Goal: Task Accomplishment & Management: Complete application form

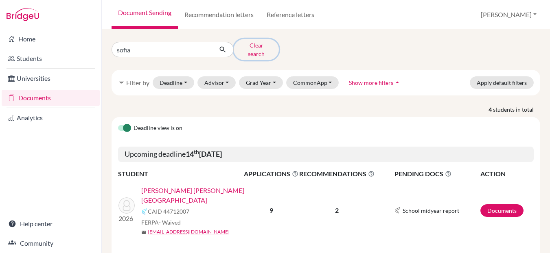
click at [262, 49] on button "Clear search" at bounding box center [256, 49] width 45 height 21
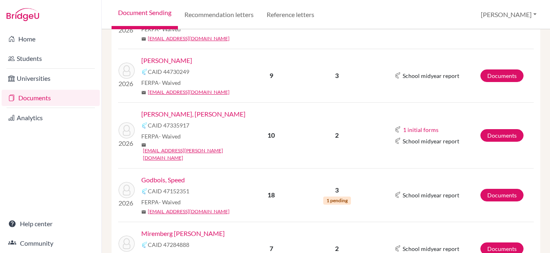
scroll to position [297, 0]
click at [213, 103] on td "2026 Giacomín Méndez, Alessia Nicole CAID 47335917 FERPA - Waived mail a_giacom…" at bounding box center [180, 136] width 125 height 66
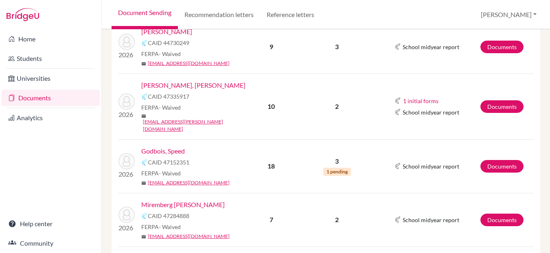
scroll to position [321, 0]
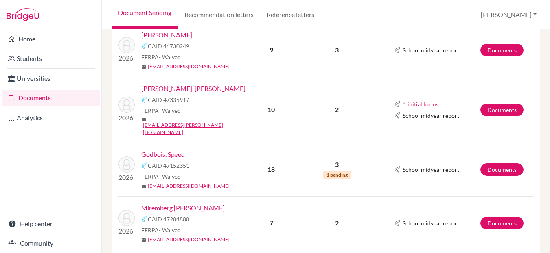
click at [213, 84] on link "[PERSON_NAME], [PERSON_NAME]" at bounding box center [193, 89] width 104 height 10
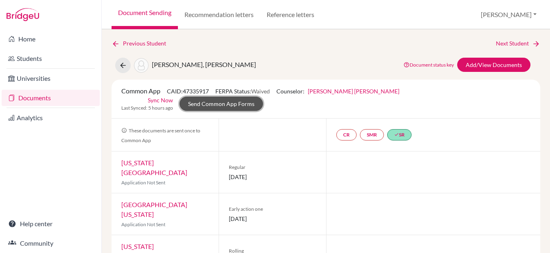
click at [263, 97] on link "Send Common App Forms" at bounding box center [220, 104] width 83 height 14
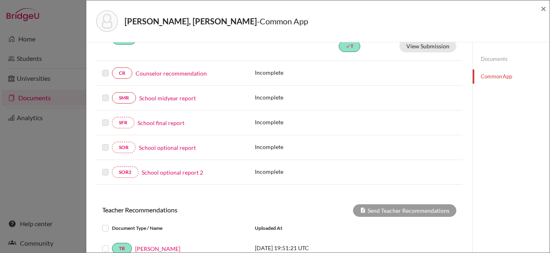
scroll to position [89, 0]
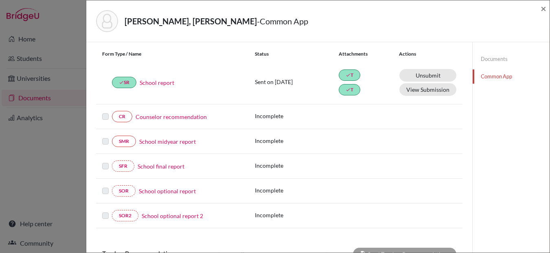
click at [164, 117] on link "Counselor recommendation" at bounding box center [170, 117] width 71 height 9
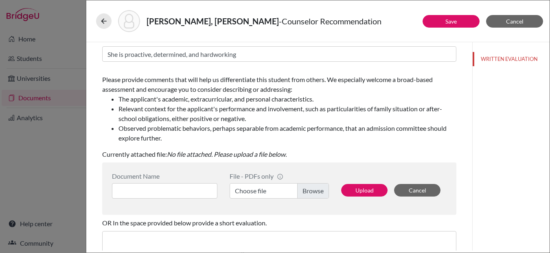
scroll to position [92, 0]
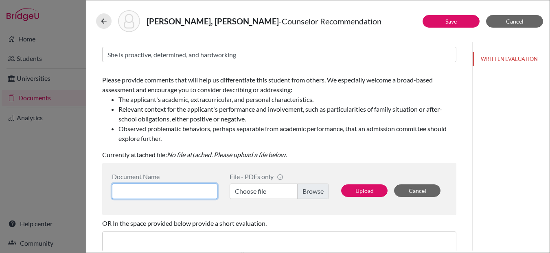
click at [144, 190] on input at bounding box center [164, 191] width 105 height 15
type input "Counselor LOR"
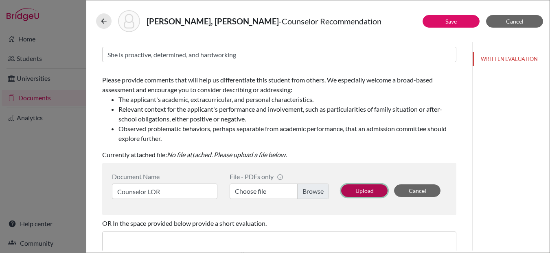
click at [356, 192] on button "Upload" at bounding box center [364, 191] width 46 height 13
click at [315, 190] on label "Choose file" at bounding box center [278, 191] width 99 height 15
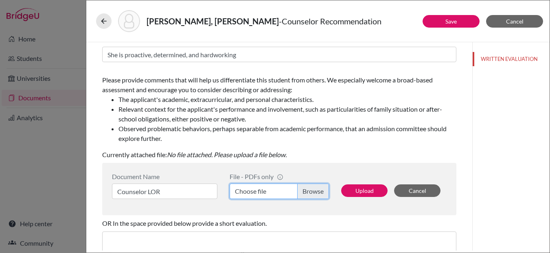
click at [315, 190] on input "Choose file" at bounding box center [278, 191] width 99 height 15
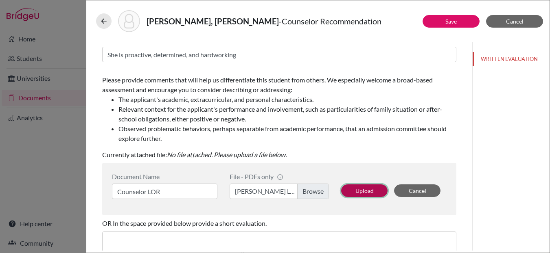
click at [360, 191] on button "Upload" at bounding box center [364, 191] width 46 height 13
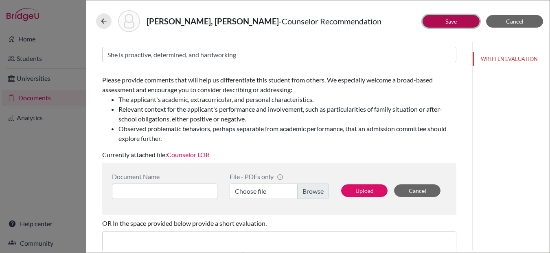
click at [452, 21] on link "Save" at bounding box center [450, 21] width 11 height 7
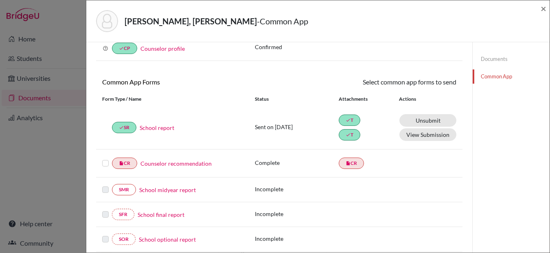
scroll to position [45, 0]
click at [103, 158] on label at bounding box center [105, 158] width 7 height 0
click at [0, 0] on input "checkbox" at bounding box center [0, 0] width 0 height 0
click at [440, 83] on link "Send" at bounding box center [439, 82] width 34 height 13
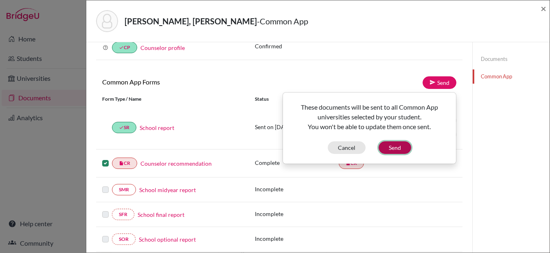
click at [388, 147] on button "Send" at bounding box center [394, 148] width 33 height 13
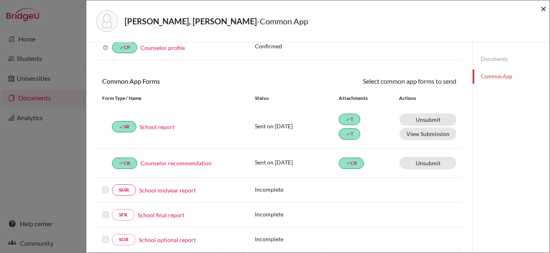
click at [542, 10] on span "×" at bounding box center [543, 8] width 6 height 12
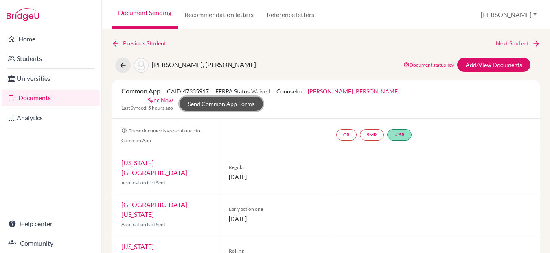
click at [263, 97] on link "Send Common App Forms" at bounding box center [220, 104] width 83 height 14
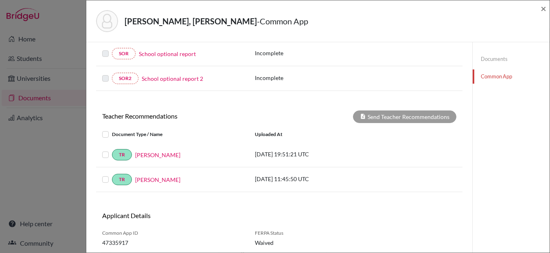
scroll to position [258, 0]
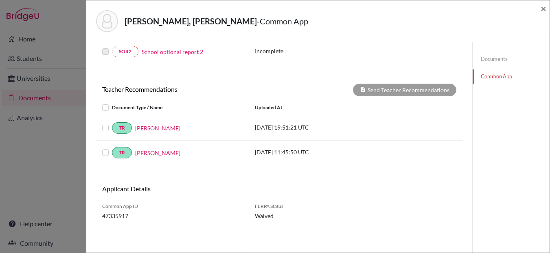
click at [112, 103] on label at bounding box center [112, 103] width 0 height 0
click at [0, 0] on input "checkbox" at bounding box center [0, 0] width 0 height 0
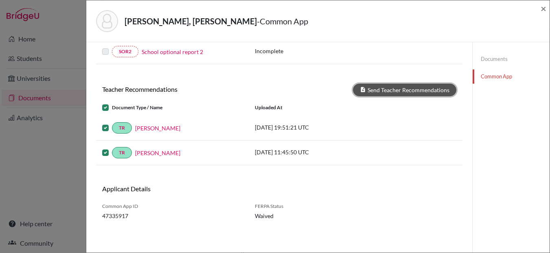
click at [393, 92] on button "Send Teacher Recommendations" at bounding box center [404, 90] width 103 height 13
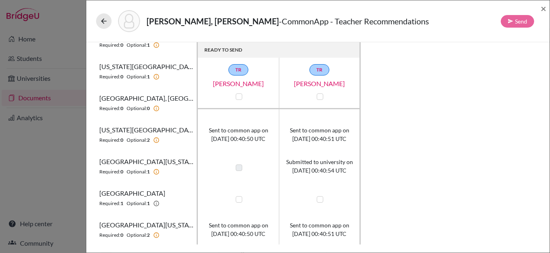
scroll to position [182, 0]
drag, startPoint x: 240, startPoint y: 199, endPoint x: 275, endPoint y: 203, distance: 34.8
click at [240, 199] on label at bounding box center [239, 199] width 7 height 7
click at [240, 199] on input "checkbox" at bounding box center [237, 198] width 7 height 8
checkbox input "true"
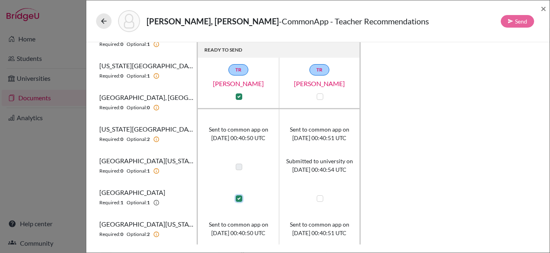
checkbox input "true"
click at [318, 201] on label at bounding box center [320, 199] width 7 height 7
click at [318, 201] on input "checkbox" at bounding box center [318, 198] width 7 height 8
checkbox input "true"
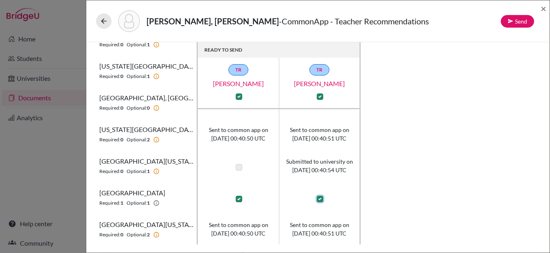
checkbox input "true"
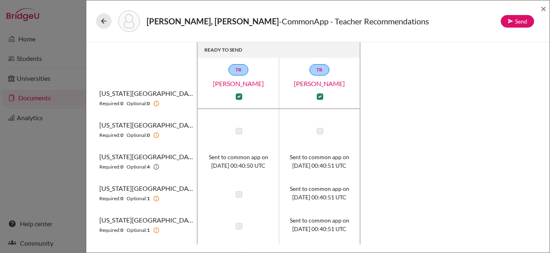
scroll to position [0, 0]
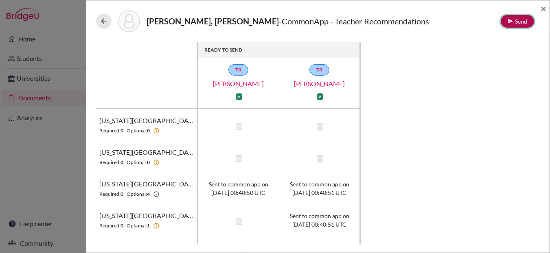
click at [515, 23] on button "Send" at bounding box center [516, 21] width 33 height 13
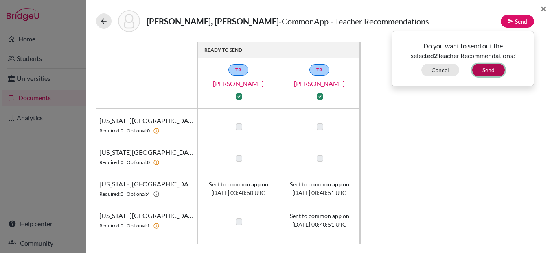
click at [481, 72] on button "Send" at bounding box center [488, 70] width 33 height 13
checkbox input "false"
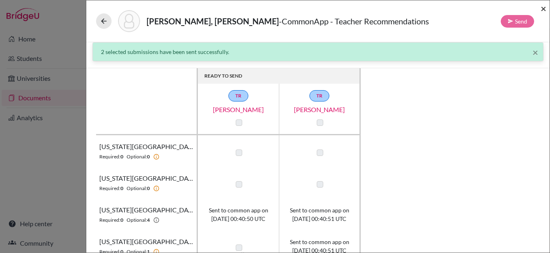
click at [544, 9] on span "×" at bounding box center [543, 8] width 6 height 12
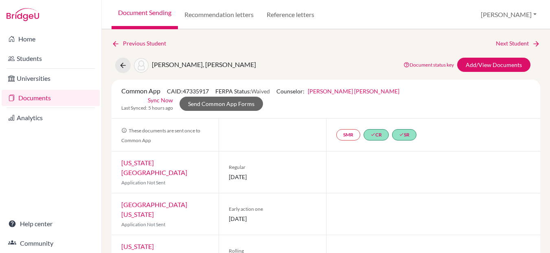
click at [38, 100] on link "Documents" at bounding box center [51, 98] width 98 height 16
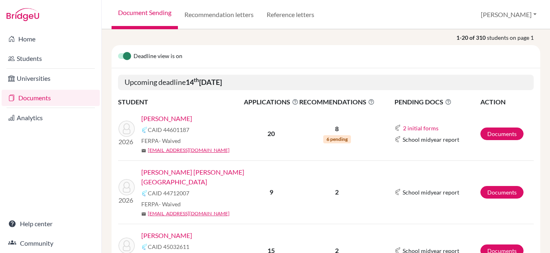
scroll to position [67, 0]
click at [178, 118] on link "Carbajal, Angelica" at bounding box center [166, 119] width 51 height 10
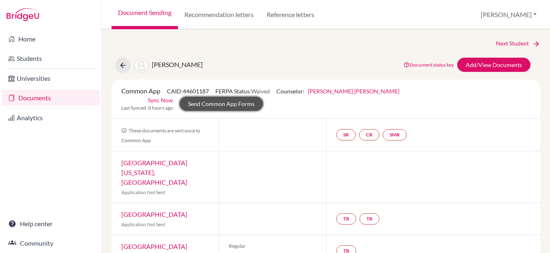
click at [263, 97] on link "Send Common App Forms" at bounding box center [220, 104] width 83 height 14
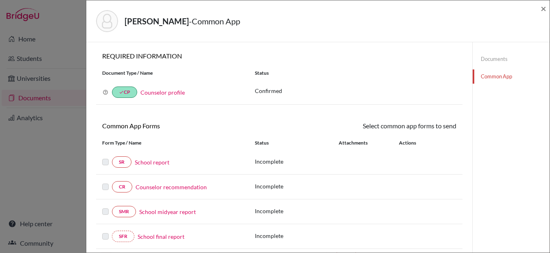
click at [488, 58] on link "Documents" at bounding box center [510, 59] width 77 height 14
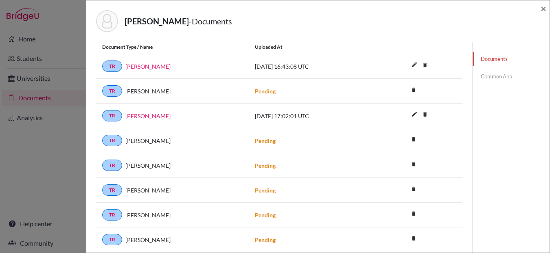
scroll to position [129, 0]
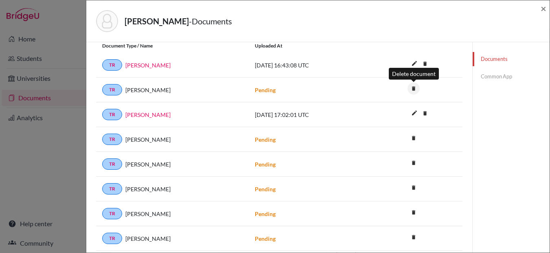
click at [412, 87] on icon "delete" at bounding box center [413, 89] width 12 height 12
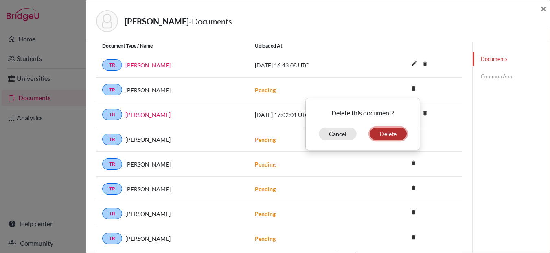
click at [394, 134] on button "Delete" at bounding box center [387, 134] width 37 height 13
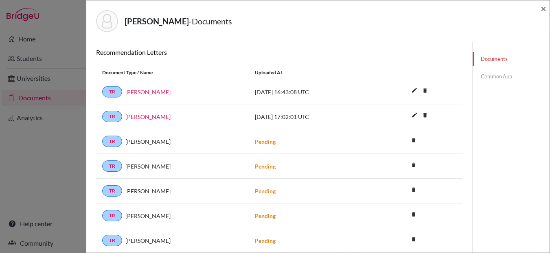
scroll to position [156, 0]
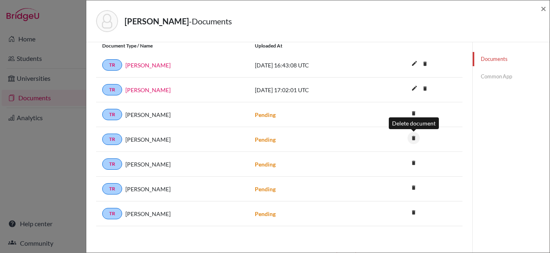
click at [412, 138] on icon "delete" at bounding box center [413, 138] width 12 height 12
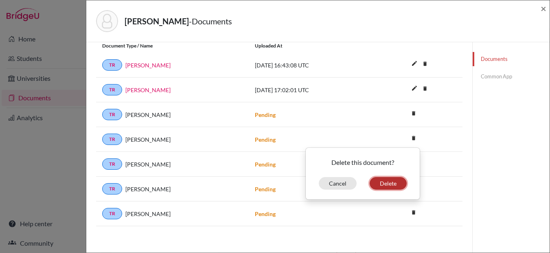
click at [389, 183] on button "Delete" at bounding box center [387, 183] width 37 height 13
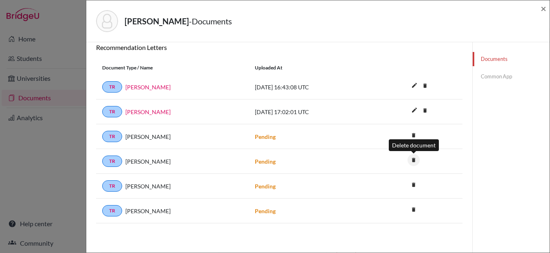
scroll to position [134, 0]
click at [414, 162] on icon "delete" at bounding box center [413, 160] width 12 height 12
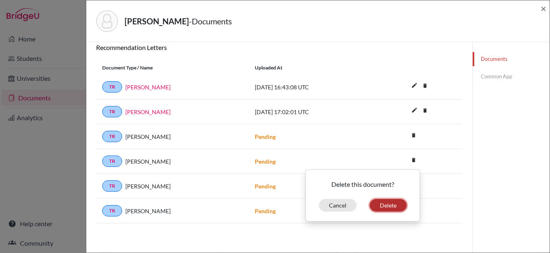
click at [386, 210] on button "Delete" at bounding box center [387, 205] width 37 height 13
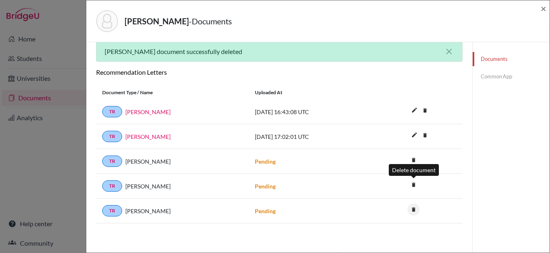
scroll to position [109, 0]
click at [413, 186] on icon "delete" at bounding box center [413, 185] width 12 height 12
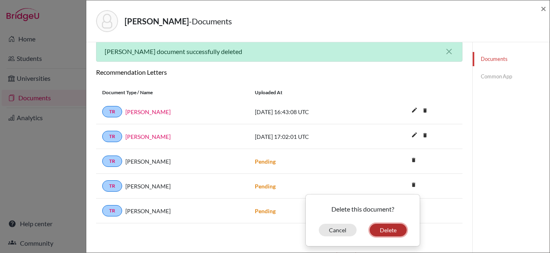
click at [389, 232] on button "Delete" at bounding box center [387, 230] width 37 height 13
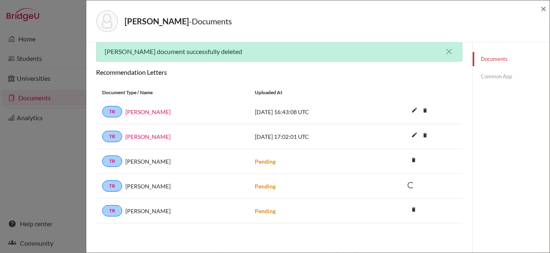
scroll to position [85, 0]
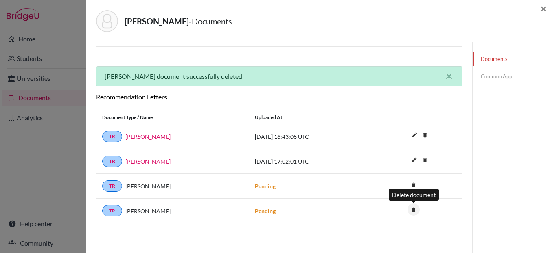
click at [413, 212] on icon "delete" at bounding box center [413, 210] width 12 height 12
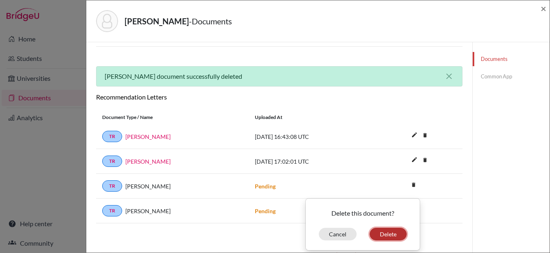
click at [385, 235] on button "Delete" at bounding box center [387, 234] width 37 height 13
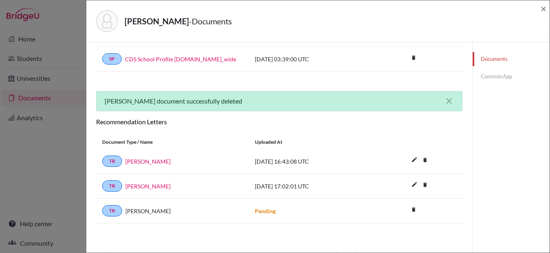
scroll to position [60, 0]
click at [541, 11] on span "×" at bounding box center [543, 8] width 6 height 12
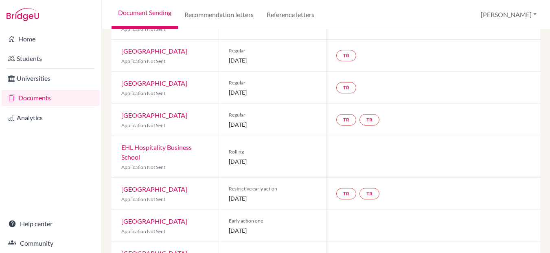
scroll to position [205, 0]
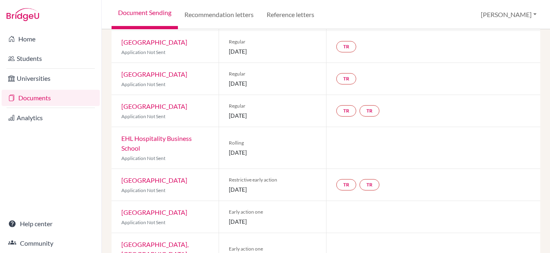
click at [164, 135] on link "EHL Hospitality Business School" at bounding box center [156, 143] width 70 height 17
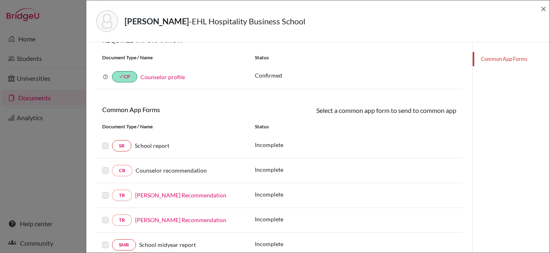
scroll to position [60, 0]
click at [106, 142] on label at bounding box center [105, 142] width 7 height 0
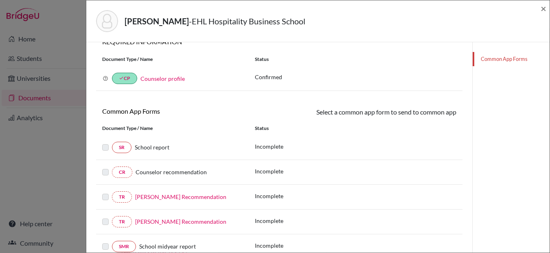
click at [146, 147] on span "School report" at bounding box center [152, 147] width 35 height 7
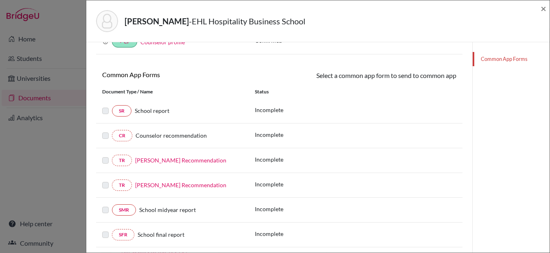
scroll to position [114, 0]
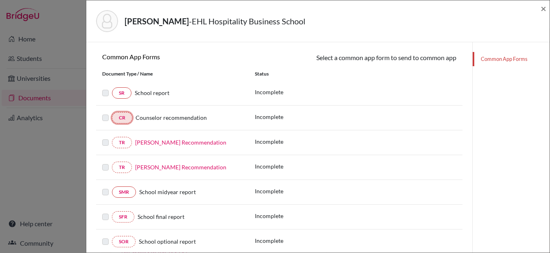
click at [122, 118] on link "CR" at bounding box center [122, 117] width 20 height 11
click at [160, 120] on span "Counselor recommendation" at bounding box center [170, 117] width 71 height 7
click at [264, 117] on p "Incomplete" at bounding box center [269, 117] width 28 height 9
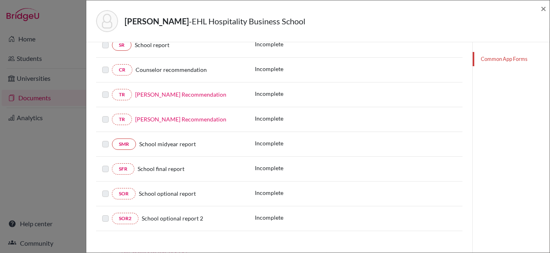
scroll to position [169, 0]
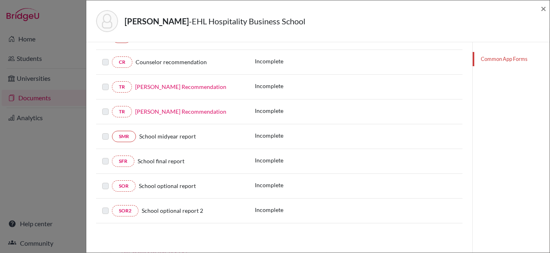
click at [105, 107] on label at bounding box center [105, 107] width 7 height 0
click at [165, 86] on link "Karen Chang’s Recommendation" at bounding box center [180, 86] width 91 height 7
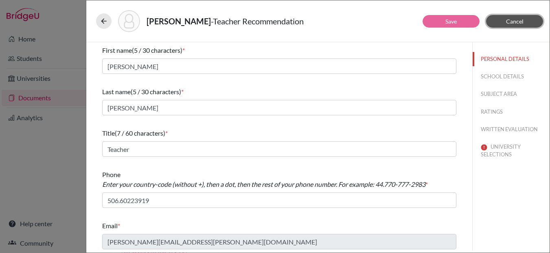
click at [520, 20] on span "Cancel" at bounding box center [514, 21] width 17 height 7
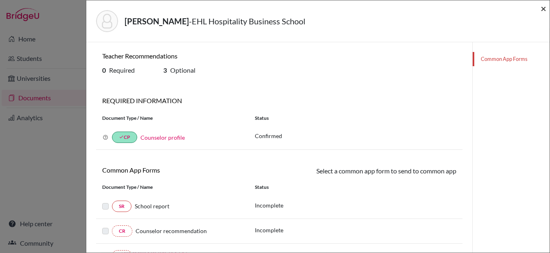
click at [543, 9] on span "×" at bounding box center [543, 8] width 6 height 12
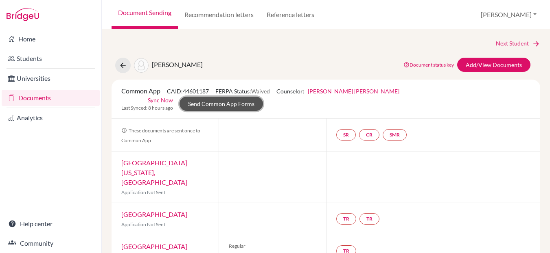
click at [263, 97] on link "Send Common App Forms" at bounding box center [220, 104] width 83 height 14
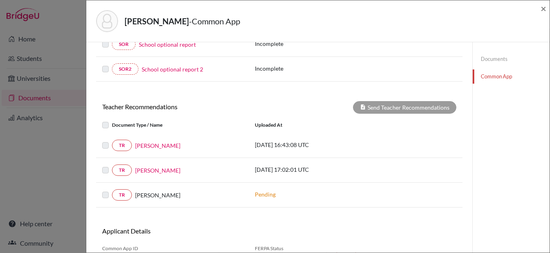
scroll to position [218, 0]
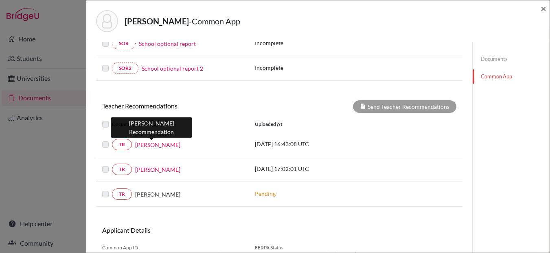
click at [146, 148] on link "[PERSON_NAME]" at bounding box center [157, 145] width 45 height 9
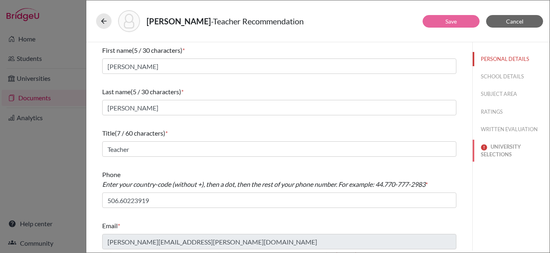
click at [501, 152] on button "UNIVERSITY SELECTIONS" at bounding box center [510, 151] width 77 height 22
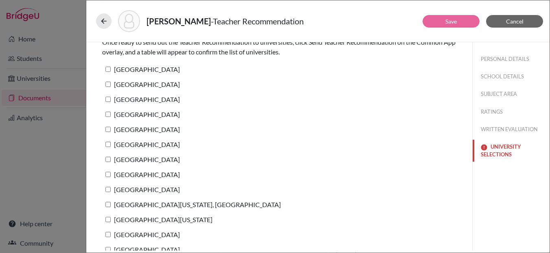
scroll to position [56, 0]
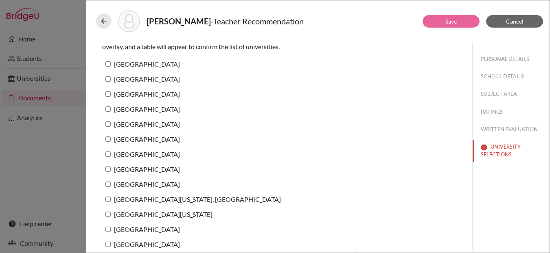
drag, startPoint x: 110, startPoint y: 63, endPoint x: 110, endPoint y: 70, distance: 6.5
click at [110, 63] on input "[GEOGRAPHIC_DATA]" at bounding box center [107, 63] width 5 height 5
checkbox input "true"
click at [107, 77] on input "[GEOGRAPHIC_DATA]" at bounding box center [107, 78] width 5 height 5
checkbox input "true"
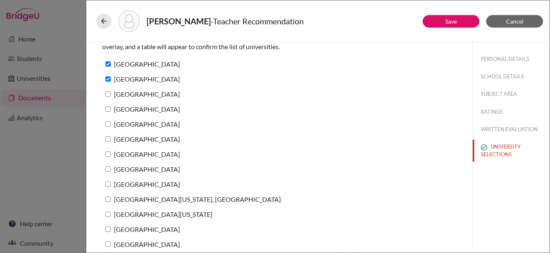
drag, startPoint x: 107, startPoint y: 92, endPoint x: 108, endPoint y: 100, distance: 9.0
click at [107, 92] on input "[GEOGRAPHIC_DATA]" at bounding box center [107, 94] width 5 height 5
checkbox input "true"
click at [107, 107] on input "[GEOGRAPHIC_DATA]" at bounding box center [107, 109] width 5 height 5
checkbox input "true"
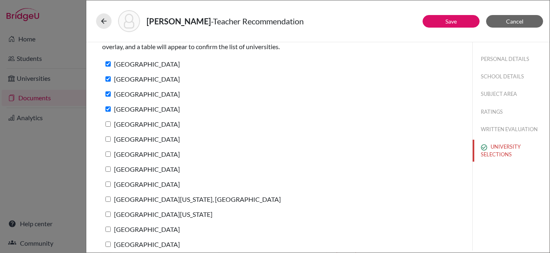
drag, startPoint x: 108, startPoint y: 122, endPoint x: 108, endPoint y: 128, distance: 6.1
click at [108, 122] on input "[GEOGRAPHIC_DATA]" at bounding box center [107, 124] width 5 height 5
checkbox input "true"
click at [108, 141] on input "[GEOGRAPHIC_DATA]" at bounding box center [107, 139] width 5 height 5
checkbox input "true"
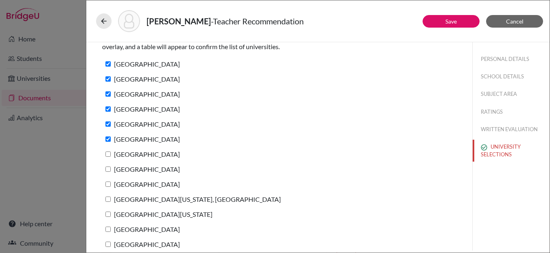
drag, startPoint x: 107, startPoint y: 156, endPoint x: 107, endPoint y: 169, distance: 13.5
click at [107, 157] on input "[GEOGRAPHIC_DATA]" at bounding box center [107, 154] width 5 height 5
checkbox input "true"
click at [106, 172] on label "[GEOGRAPHIC_DATA]" at bounding box center [141, 170] width 78 height 12
click at [106, 172] on input "[GEOGRAPHIC_DATA]" at bounding box center [107, 169] width 5 height 5
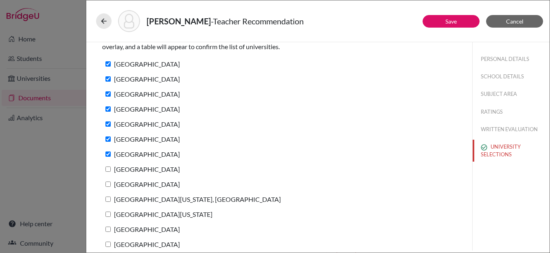
checkbox input "true"
click at [108, 184] on input "[GEOGRAPHIC_DATA]" at bounding box center [107, 184] width 5 height 5
checkbox input "true"
drag, startPoint x: 108, startPoint y: 198, endPoint x: 107, endPoint y: 210, distance: 12.2
click at [108, 199] on input "[GEOGRAPHIC_DATA][US_STATE], [GEOGRAPHIC_DATA]" at bounding box center [107, 199] width 5 height 5
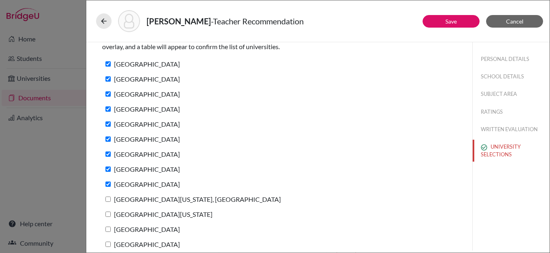
checkbox input "true"
click at [107, 216] on input "[GEOGRAPHIC_DATA][US_STATE]" at bounding box center [107, 214] width 5 height 5
checkbox input "true"
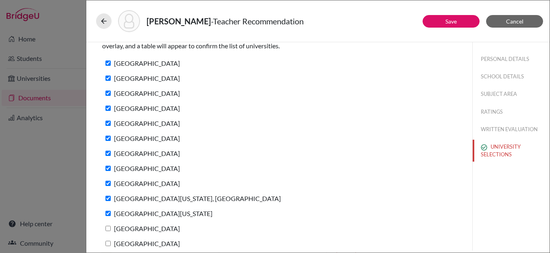
click at [107, 230] on input "[GEOGRAPHIC_DATA]" at bounding box center [107, 228] width 5 height 5
checkbox input "true"
click at [107, 245] on input "[GEOGRAPHIC_DATA]" at bounding box center [107, 243] width 5 height 5
checkbox input "true"
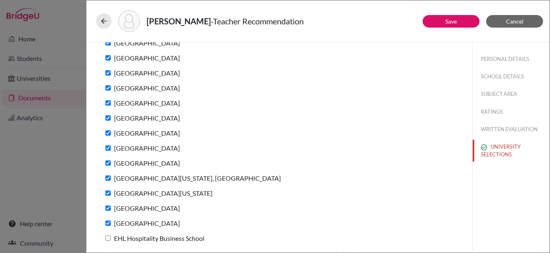
click at [108, 240] on input "EHL Hospitality Business School" at bounding box center [107, 238] width 5 height 5
checkbox input "true"
click at [448, 20] on link "Save" at bounding box center [450, 21] width 11 height 7
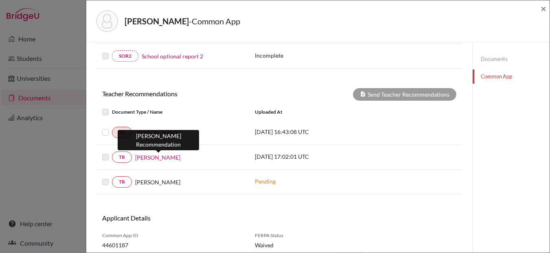
scroll to position [230, 0]
click at [152, 157] on link "[PERSON_NAME]" at bounding box center [157, 158] width 45 height 9
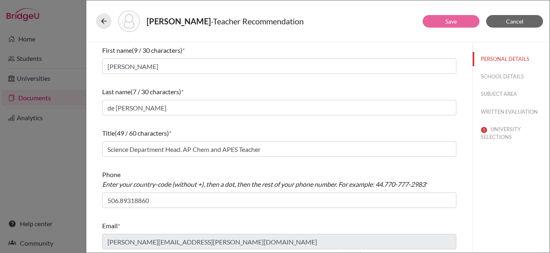
scroll to position [2, 0]
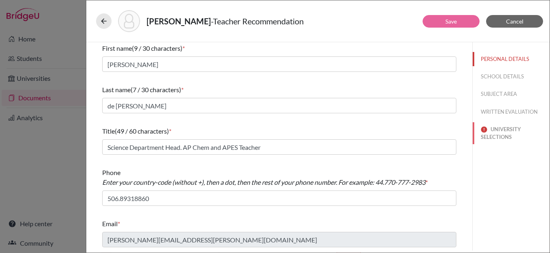
click at [492, 129] on button "UNIVERSITY SELECTIONS" at bounding box center [510, 133] width 77 height 22
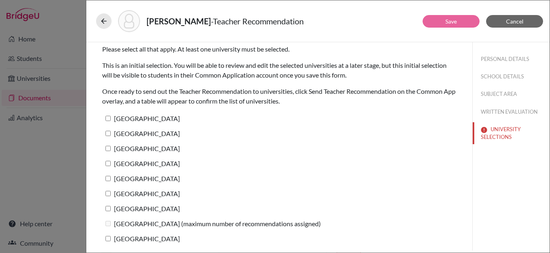
scroll to position [0, 0]
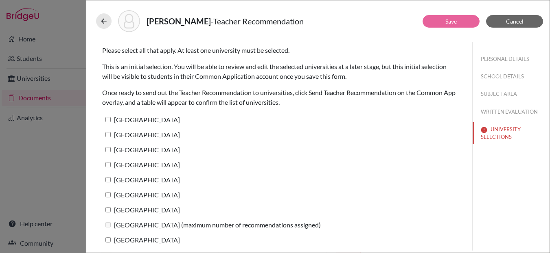
drag, startPoint x: 108, startPoint y: 118, endPoint x: 106, endPoint y: 127, distance: 8.7
click at [107, 119] on input "[GEOGRAPHIC_DATA]" at bounding box center [107, 119] width 5 height 5
checkbox input "true"
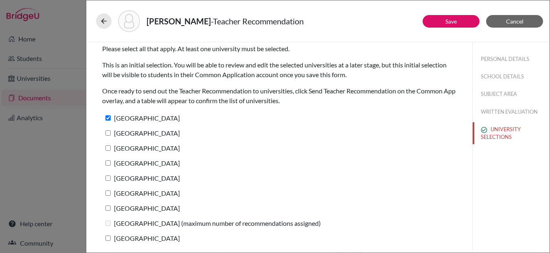
drag, startPoint x: 108, startPoint y: 131, endPoint x: 108, endPoint y: 138, distance: 7.7
click at [108, 131] on input "[GEOGRAPHIC_DATA]" at bounding box center [107, 133] width 5 height 5
checkbox input "true"
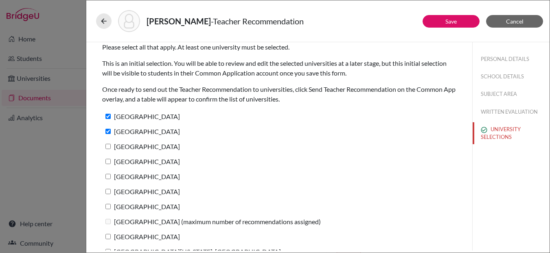
click at [109, 148] on input "[GEOGRAPHIC_DATA]" at bounding box center [107, 146] width 5 height 5
checkbox input "true"
click at [109, 161] on input "[GEOGRAPHIC_DATA]" at bounding box center [107, 161] width 5 height 5
checkbox input "true"
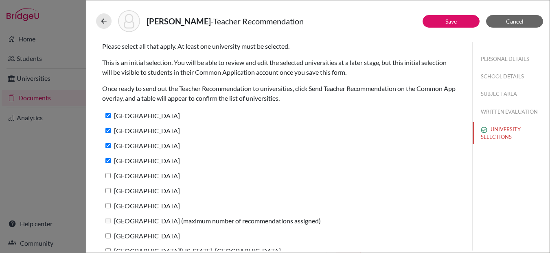
drag, startPoint x: 107, startPoint y: 176, endPoint x: 110, endPoint y: 186, distance: 10.3
click at [107, 176] on input "[GEOGRAPHIC_DATA]" at bounding box center [107, 175] width 5 height 5
checkbox input "true"
click at [110, 192] on input "[GEOGRAPHIC_DATA]" at bounding box center [107, 190] width 5 height 5
checkbox input "true"
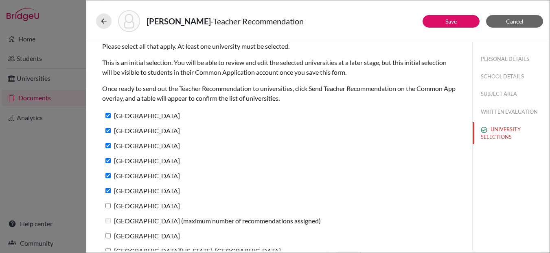
click at [107, 205] on input "[GEOGRAPHIC_DATA]" at bounding box center [107, 205] width 5 height 5
checkbox input "true"
click at [108, 234] on input "[GEOGRAPHIC_DATA]" at bounding box center [107, 236] width 5 height 5
checkbox input "true"
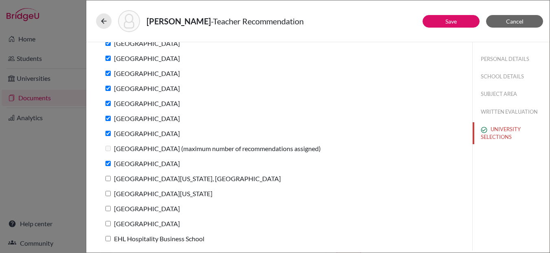
scroll to position [74, 0]
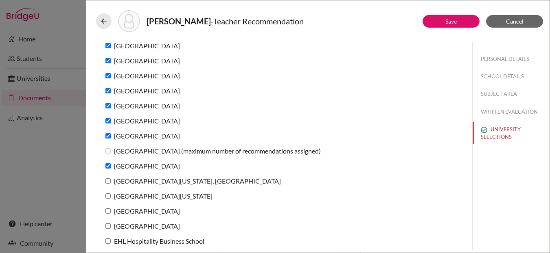
click at [108, 181] on input "[GEOGRAPHIC_DATA][US_STATE], [GEOGRAPHIC_DATA]" at bounding box center [107, 181] width 5 height 5
checkbox input "true"
drag, startPoint x: 108, startPoint y: 196, endPoint x: 105, endPoint y: 204, distance: 8.5
click at [108, 196] on input "[GEOGRAPHIC_DATA][US_STATE]" at bounding box center [107, 196] width 5 height 5
checkbox input "true"
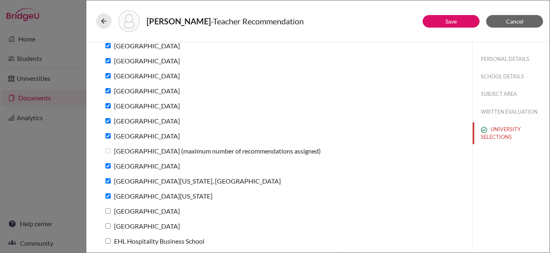
drag, startPoint x: 109, startPoint y: 213, endPoint x: 109, endPoint y: 218, distance: 4.9
click at [109, 213] on input "[GEOGRAPHIC_DATA]" at bounding box center [107, 211] width 5 height 5
checkbox input "true"
click at [108, 227] on input "[GEOGRAPHIC_DATA]" at bounding box center [107, 226] width 5 height 5
checkbox input "true"
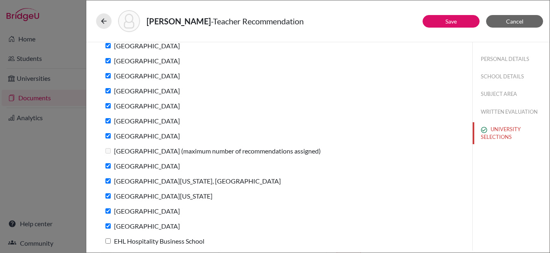
click at [107, 242] on input "EHL Hospitality Business School" at bounding box center [107, 241] width 5 height 5
checkbox input "true"
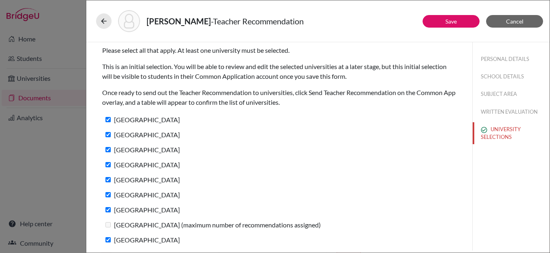
scroll to position [0, 0]
click at [450, 22] on link "Save" at bounding box center [450, 21] width 11 height 7
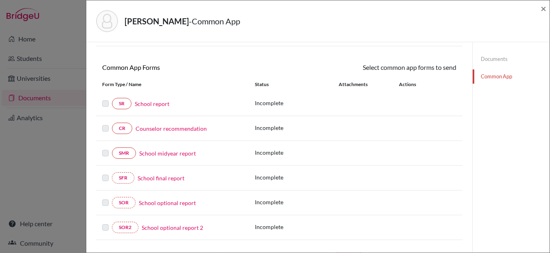
scroll to position [59, 0]
click at [153, 103] on link "School report" at bounding box center [152, 103] width 35 height 9
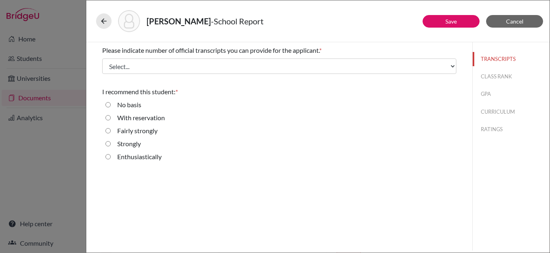
click at [109, 133] on strongly "Fairly strongly" at bounding box center [107, 131] width 5 height 10
radio strongly "true"
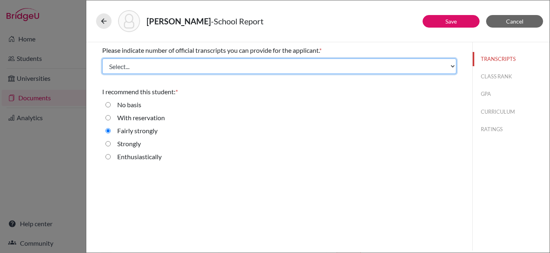
click at [266, 64] on select "Select... 1 2 3 4" at bounding box center [279, 66] width 354 height 15
select select "2"
click at [102, 59] on select "Select... 1 2 3 4" at bounding box center [279, 66] width 354 height 15
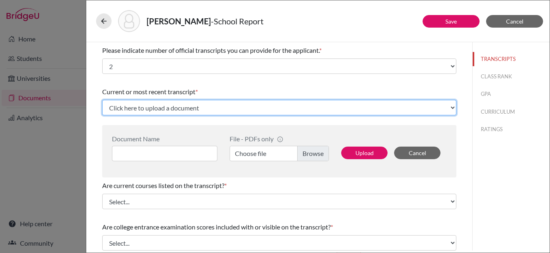
click at [205, 107] on select "Click here to upload a document Upload New File" at bounding box center [279, 107] width 354 height 15
select select "Upload New File"
click at [102, 100] on select "Click here to upload a document Upload New File" at bounding box center [279, 107] width 354 height 15
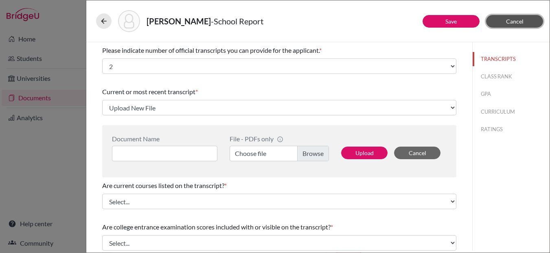
click at [505, 21] on button "Cancel" at bounding box center [514, 21] width 57 height 13
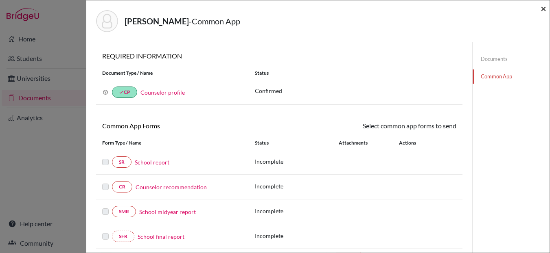
click at [542, 8] on span "×" at bounding box center [543, 8] width 6 height 12
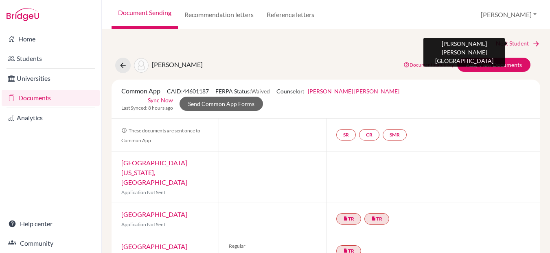
click at [505, 42] on link "Next Student" at bounding box center [518, 43] width 44 height 9
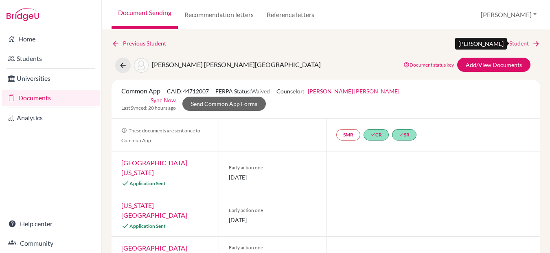
click at [505, 42] on link "Next Student" at bounding box center [518, 43] width 44 height 9
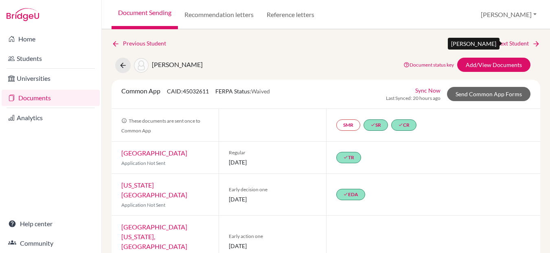
click at [505, 42] on link "Next Student" at bounding box center [518, 43] width 44 height 9
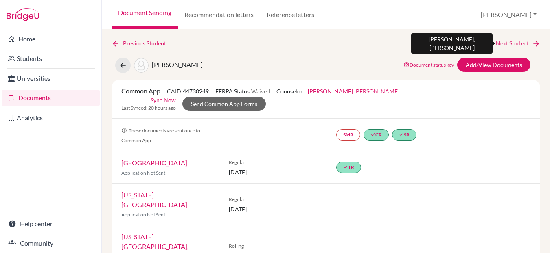
click at [505, 42] on link "Next Student" at bounding box center [518, 43] width 44 height 9
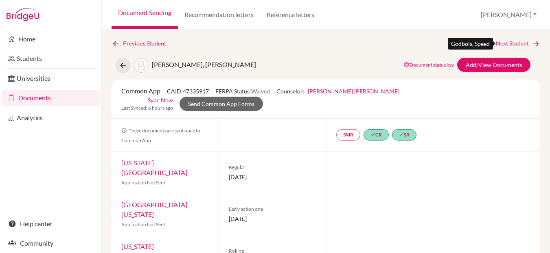
click at [505, 42] on link "Next Student" at bounding box center [518, 43] width 44 height 9
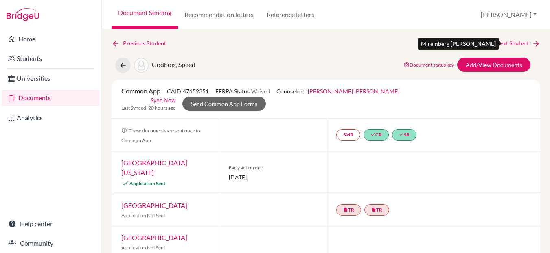
click at [506, 44] on link "Next Student" at bounding box center [518, 43] width 44 height 9
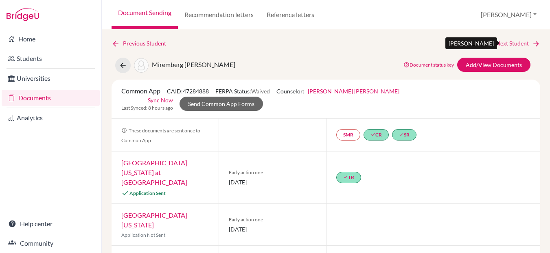
click at [509, 42] on link "Next Student" at bounding box center [518, 43] width 44 height 9
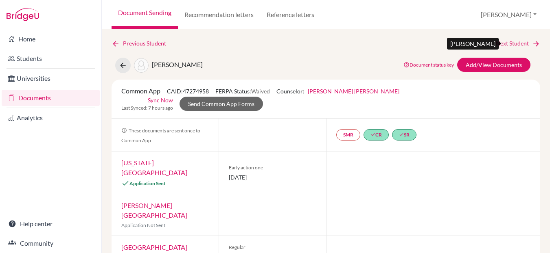
click at [508, 41] on link "Next Student" at bounding box center [518, 43] width 44 height 9
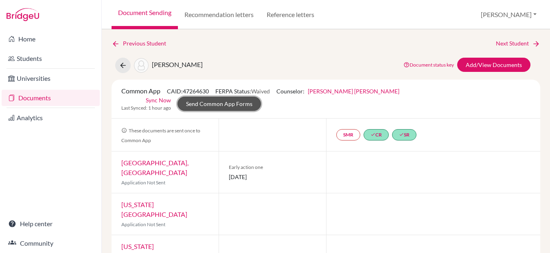
click at [261, 97] on link "Send Common App Forms" at bounding box center [218, 104] width 83 height 14
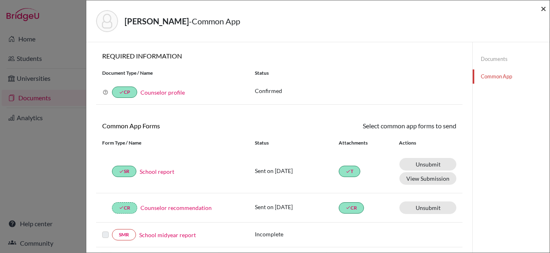
click at [543, 12] on span "×" at bounding box center [543, 8] width 6 height 12
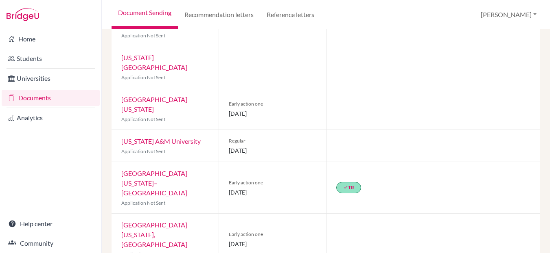
scroll to position [310, 0]
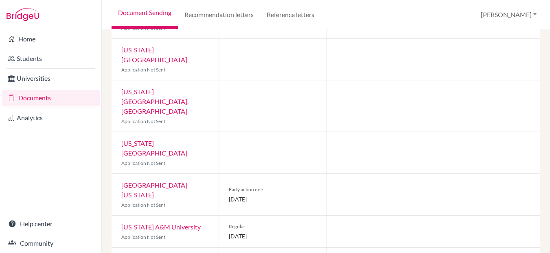
click at [161, 181] on link "University of Texas at Austin" at bounding box center [154, 189] width 66 height 17
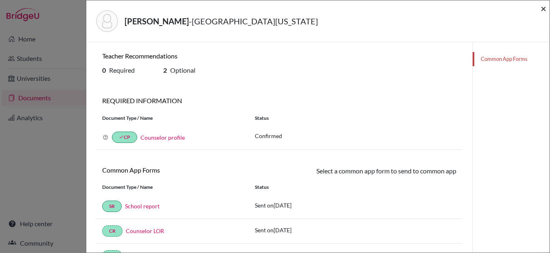
click at [543, 9] on span "×" at bounding box center [543, 8] width 6 height 12
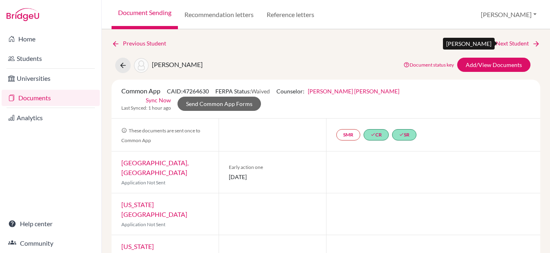
click at [512, 44] on link "Next Student" at bounding box center [518, 43] width 44 height 9
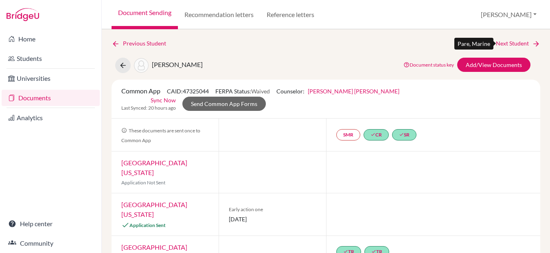
click at [512, 44] on link "Next Student" at bounding box center [518, 43] width 44 height 9
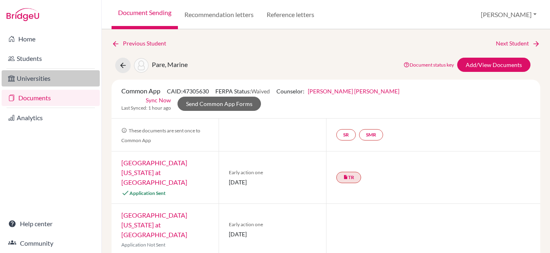
click at [32, 80] on link "Universities" at bounding box center [51, 78] width 98 height 16
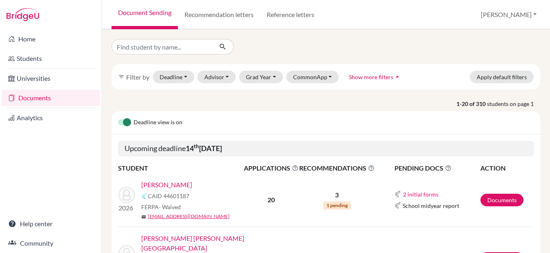
click at [166, 186] on link "[PERSON_NAME]" at bounding box center [166, 185] width 51 height 10
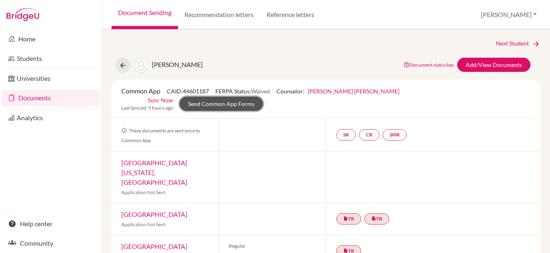
click at [263, 97] on link "Send Common App Forms" at bounding box center [220, 104] width 83 height 14
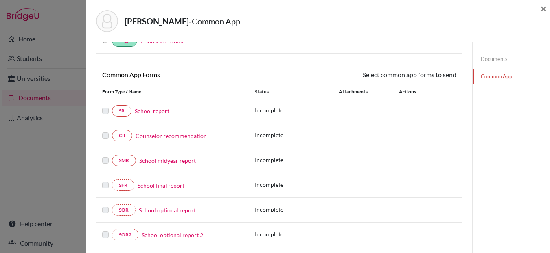
scroll to position [53, 0]
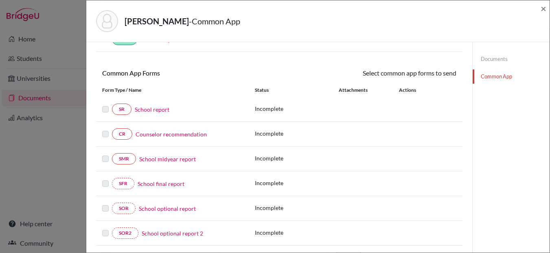
click at [155, 111] on link "School report" at bounding box center [152, 109] width 35 height 9
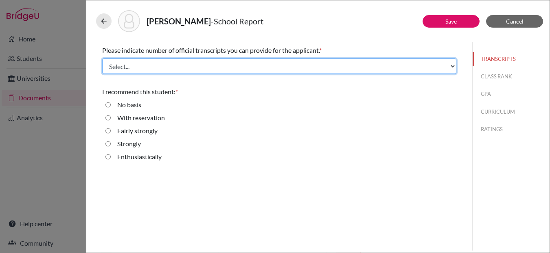
click at [144, 66] on select "Select... 1 2 3 4" at bounding box center [279, 66] width 354 height 15
select select "2"
click at [102, 59] on select "Select... 1 2 3 4" at bounding box center [279, 66] width 354 height 15
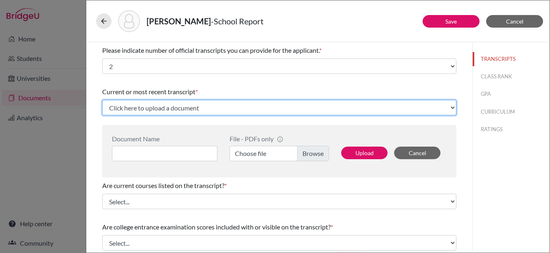
click at [166, 105] on select "Click here to upload a document Upload New File" at bounding box center [279, 107] width 354 height 15
select select "Upload New File"
click at [102, 100] on select "Click here to upload a document Upload New File" at bounding box center [279, 107] width 354 height 15
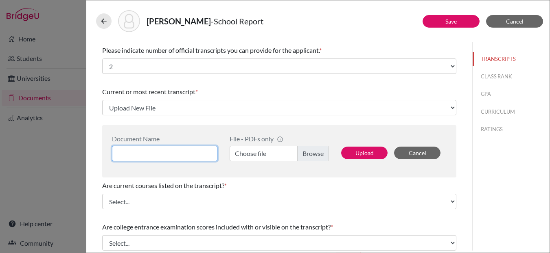
click at [143, 151] on input at bounding box center [164, 153] width 105 height 15
type input "Initial Transcript"
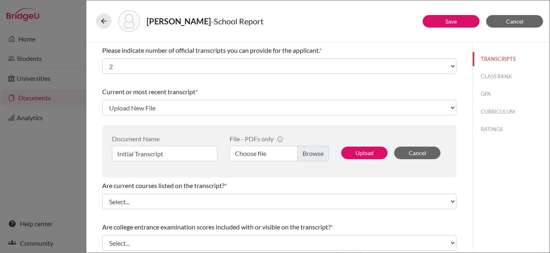
click at [303, 153] on label "Choose file" at bounding box center [278, 153] width 99 height 15
click at [303, 153] on input "Choose file" at bounding box center [278, 153] width 99 height 15
click at [359, 153] on button "Upload" at bounding box center [364, 153] width 46 height 13
select select "690275"
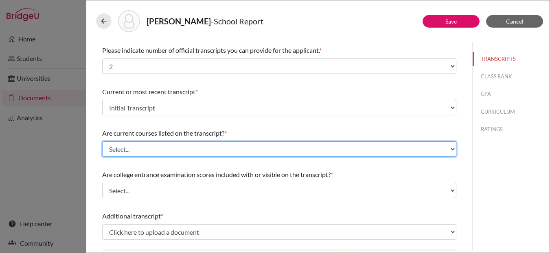
click at [153, 151] on select "Select... Yes No" at bounding box center [279, 149] width 354 height 15
select select "0"
click at [102, 142] on select "Select... Yes No" at bounding box center [279, 149] width 354 height 15
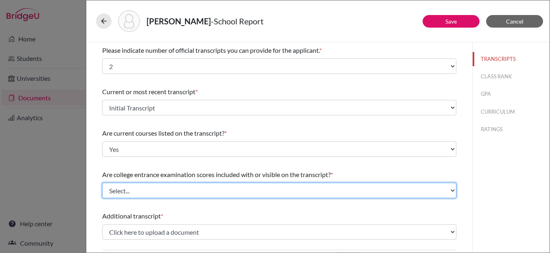
click at [167, 193] on select "Select... Yes No" at bounding box center [279, 190] width 354 height 15
select select "1"
click at [102, 183] on select "Select... Yes No" at bounding box center [279, 190] width 354 height 15
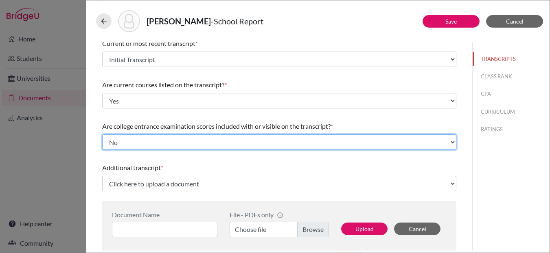
scroll to position [49, 0]
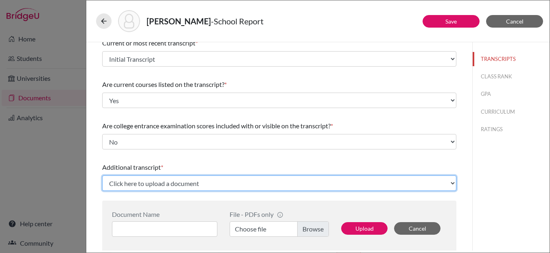
click at [184, 177] on select "Click here to upload a document Upload New File" at bounding box center [279, 183] width 354 height 15
select select "Upload New File"
click at [102, 176] on select "Click here to upload a document Upload New File" at bounding box center [279, 183] width 354 height 15
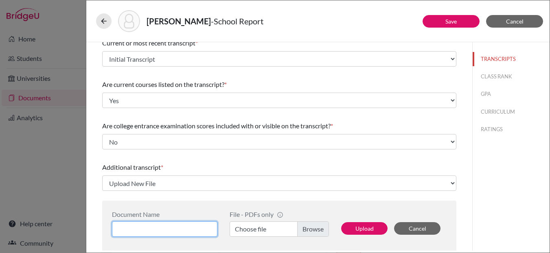
click at [162, 226] on input at bounding box center [164, 229] width 105 height 15
type input "Previous School Transcript"
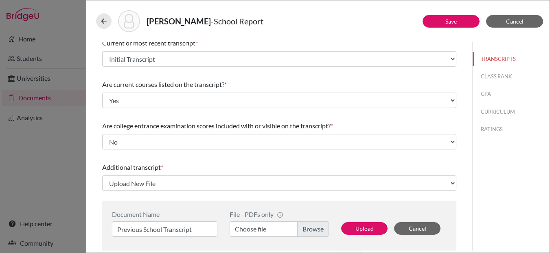
click at [306, 227] on label "Choose file" at bounding box center [278, 229] width 99 height 15
click at [306, 227] on input "Choose file" at bounding box center [278, 229] width 99 height 15
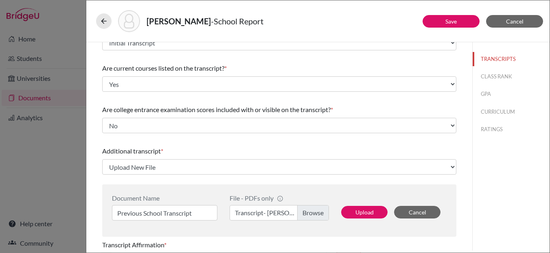
scroll to position [66, 0]
click at [365, 213] on button "Upload" at bounding box center [364, 212] width 46 height 13
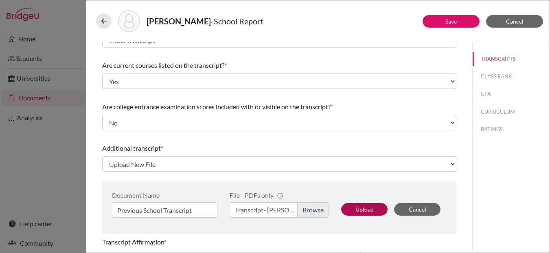
select select "690276"
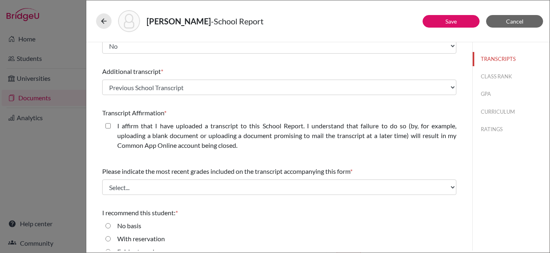
scroll to position [145, 0]
click at [107, 126] on closed\ "I affirm that I have uploaded a transcript to this School Report. I understand …" at bounding box center [107, 126] width 5 height 10
checkbox closed\ "true"
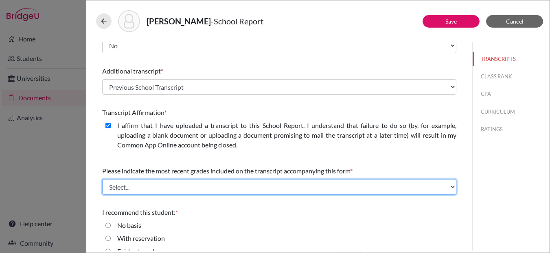
click at [187, 189] on select "Select... Final junior year grades 1st Quarter senior year grades 2nd Quarter/1…" at bounding box center [279, 186] width 354 height 15
click at [102, 179] on select "Select... Final junior year grades 1st Quarter senior year grades 2nd Quarter/1…" at bounding box center [279, 186] width 354 height 15
click at [178, 186] on select "Select... Final junior year grades 1st Quarter senior year grades 2nd Quarter/1…" at bounding box center [279, 186] width 354 height 15
select select "0"
click at [102, 179] on select "Select... Final junior year grades 1st Quarter senior year grades 2nd Quarter/1…" at bounding box center [279, 186] width 354 height 15
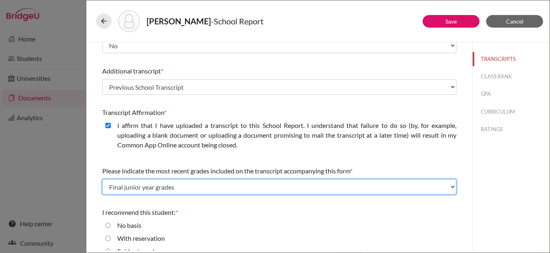
scroll to position [183, 0]
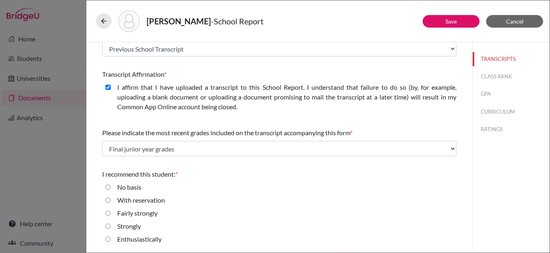
click at [107, 212] on strongly "Fairly strongly" at bounding box center [107, 214] width 5 height 10
radio strongly "true"
click at [499, 76] on button "CLASS RANK" at bounding box center [510, 77] width 77 height 14
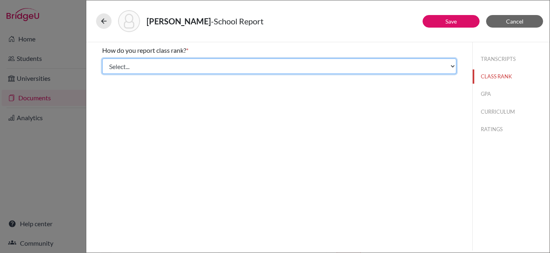
click at [239, 70] on select "Select... Exact Decile Quintile Quartile None" at bounding box center [279, 66] width 354 height 15
select select "5"
click at [102, 59] on select "Select... Exact Decile Quintile Quartile None" at bounding box center [279, 66] width 354 height 15
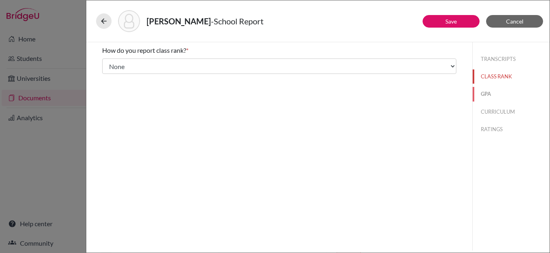
click at [487, 90] on button "GPA" at bounding box center [510, 94] width 77 height 14
click at [109, 63] on input "Yes" at bounding box center [107, 64] width 5 height 10
radio input "true"
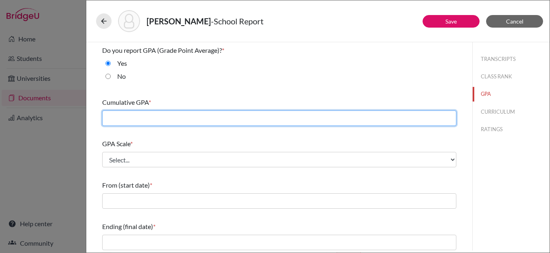
click at [213, 118] on input "text" at bounding box center [279, 118] width 354 height 15
type input "4.03"
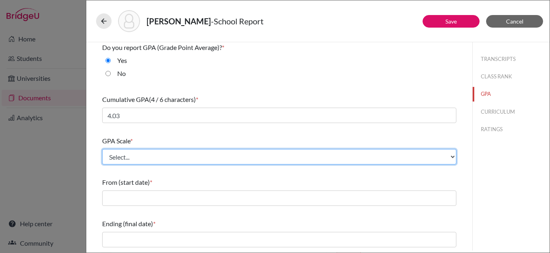
scroll to position [0, 0]
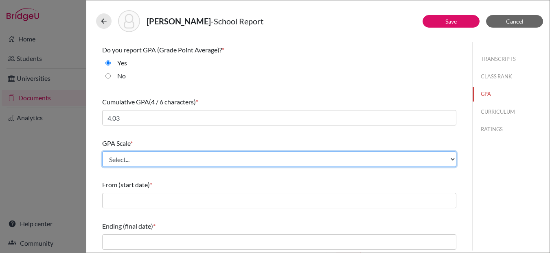
select select "4"
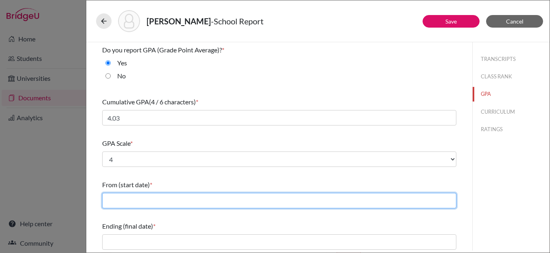
click at [186, 199] on input "text" at bounding box center [279, 200] width 354 height 15
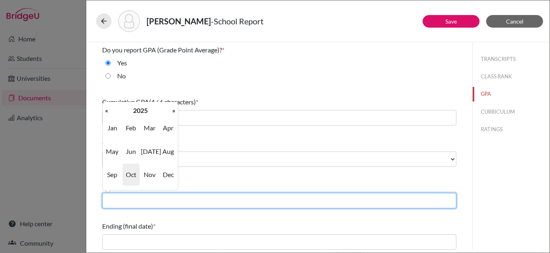
type input "08/2023"
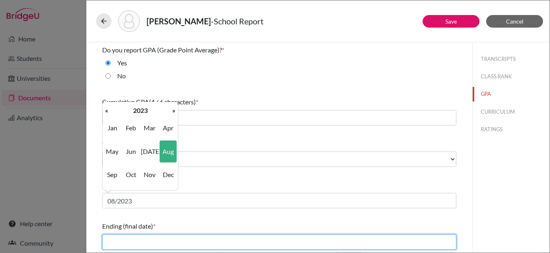
click at [137, 240] on input "text" at bounding box center [279, 242] width 354 height 15
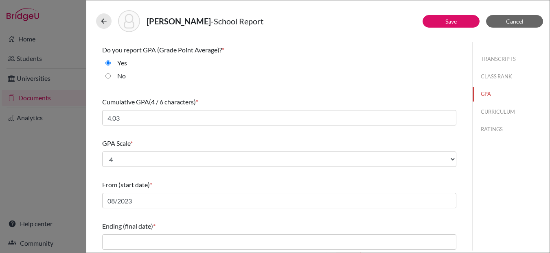
click at [240, 177] on div "From (start date) * 08/2023" at bounding box center [279, 194] width 354 height 35
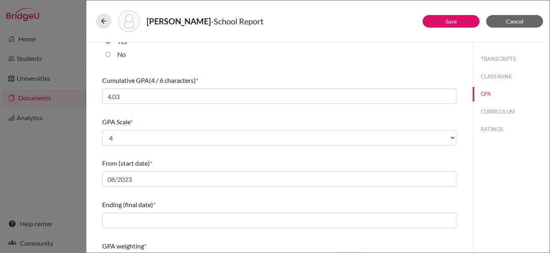
scroll to position [23, 0]
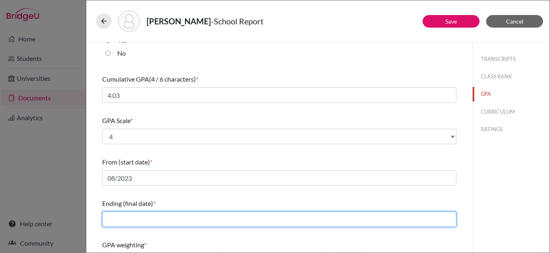
click at [149, 219] on input "text" at bounding box center [279, 219] width 354 height 15
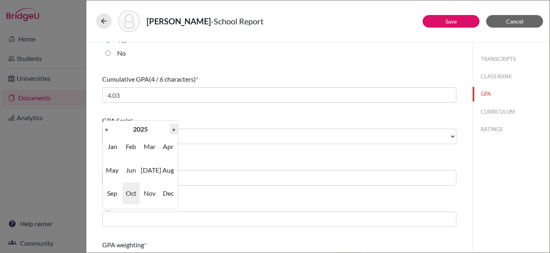
click at [171, 131] on th "»" at bounding box center [174, 129] width 8 height 11
click at [129, 173] on span "Jun" at bounding box center [130, 170] width 17 height 22
type input "06/2026"
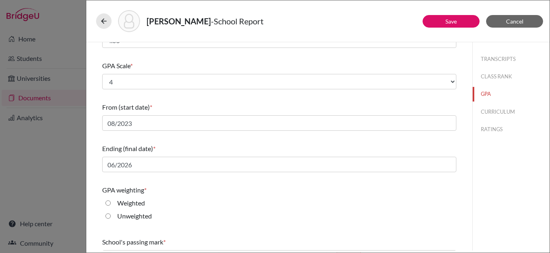
scroll to position [83, 0]
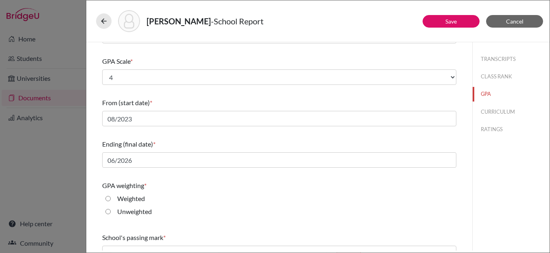
click at [106, 196] on input "Weighted" at bounding box center [107, 199] width 5 height 10
radio input "true"
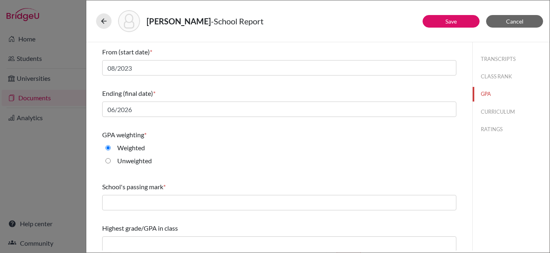
scroll to position [138, 0]
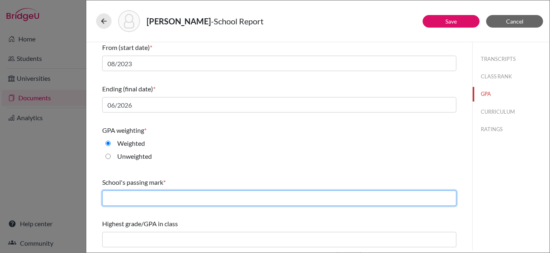
click at [166, 204] on input "text" at bounding box center [279, 198] width 354 height 15
type input "60"
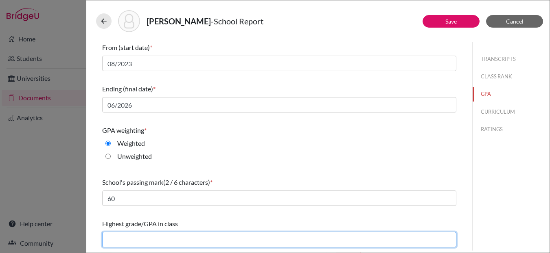
click at [144, 236] on input "text" at bounding box center [279, 239] width 354 height 15
type input "4.58"
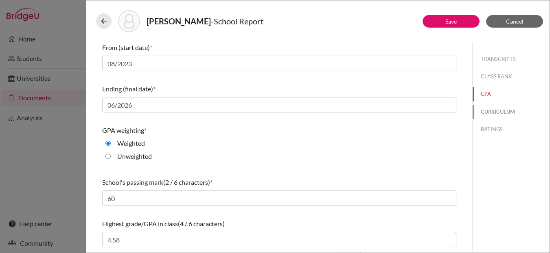
click at [491, 110] on button "CURRICULUM" at bounding box center [510, 112] width 77 height 14
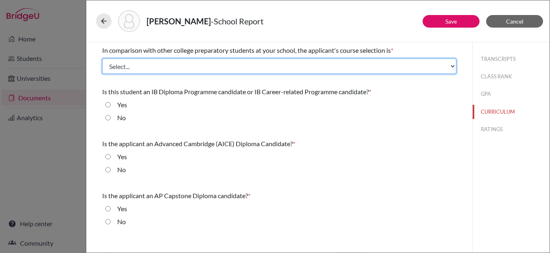
click at [166, 71] on select "Select... Less than demanding Average [PERSON_NAME] Very demanding Most demandi…" at bounding box center [279, 66] width 354 height 15
select select "3"
click at [102, 59] on select "Select... Less than demanding Average [PERSON_NAME] Very demanding Most demandi…" at bounding box center [279, 66] width 354 height 15
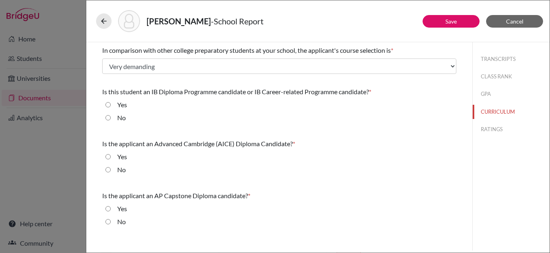
click at [107, 118] on input "No" at bounding box center [107, 118] width 5 height 10
radio input "true"
click at [108, 170] on input "No" at bounding box center [107, 170] width 5 height 10
radio input "true"
click at [107, 223] on input "No" at bounding box center [107, 222] width 5 height 10
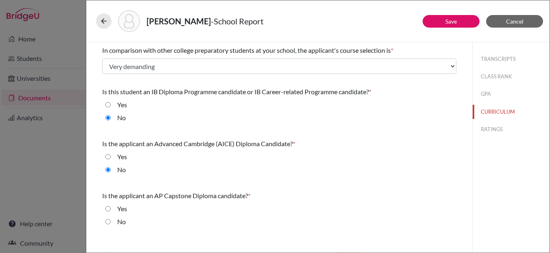
radio input "true"
click at [489, 130] on button "RATINGS" at bounding box center [510, 129] width 77 height 14
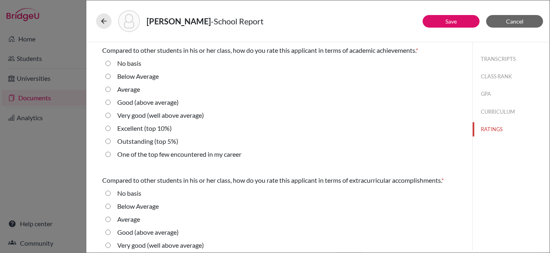
click at [107, 115] on average\) "Very good (well above average)" at bounding box center [107, 116] width 5 height 10
radio average\) "true"
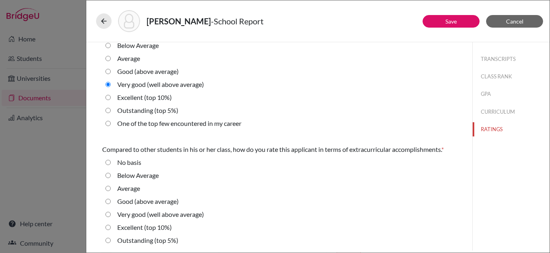
scroll to position [42, 0]
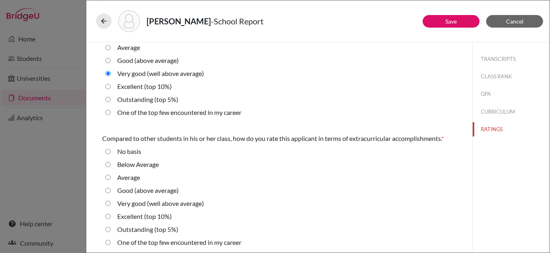
click at [109, 205] on average\) "Very good (well above average)" at bounding box center [107, 204] width 5 height 10
radio average\) "true"
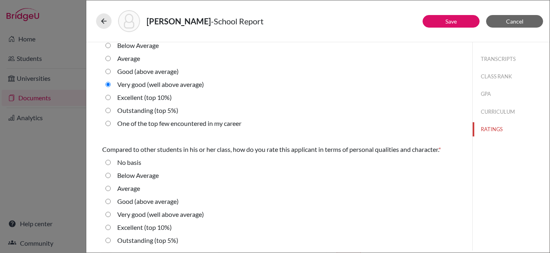
scroll to position [177, 0]
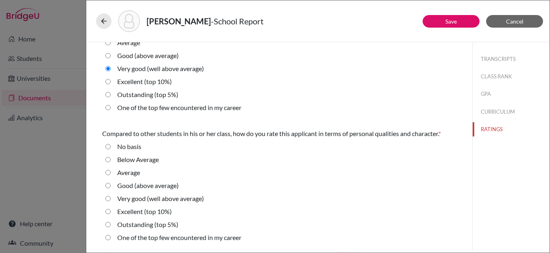
click at [107, 198] on average\) "Very good (well above average)" at bounding box center [107, 199] width 5 height 10
radio average\) "true"
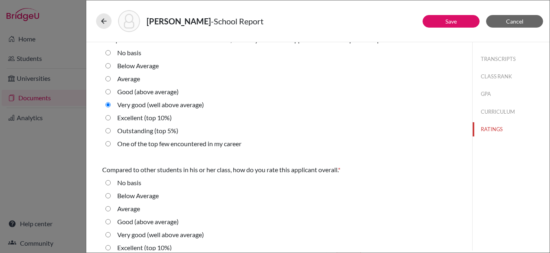
scroll to position [306, 0]
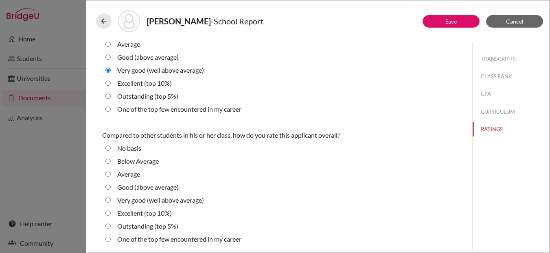
click at [108, 199] on average\) "Very good (well above average)" at bounding box center [107, 201] width 5 height 10
radio average\) "true"
click at [489, 57] on button "TRANSCRIPTS" at bounding box center [510, 59] width 77 height 14
select select "690276"
select select "0"
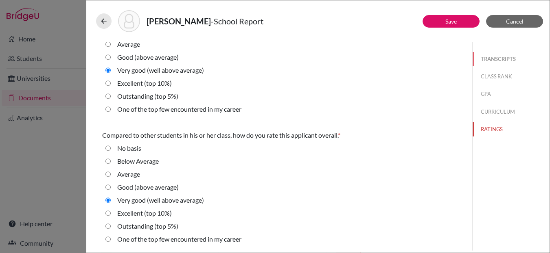
select select "2"
select select "690275"
select select "0"
select select "1"
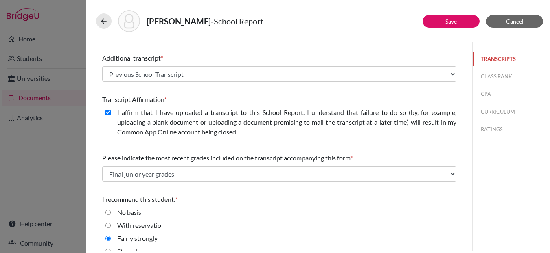
scroll to position [183, 0]
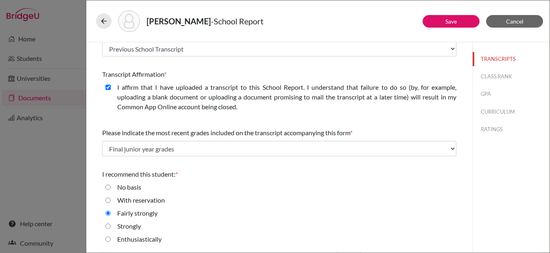
click at [106, 225] on input "Strongly" at bounding box center [107, 227] width 5 height 10
radio input "true"
click at [460, 19] on button "Save" at bounding box center [450, 21] width 57 height 13
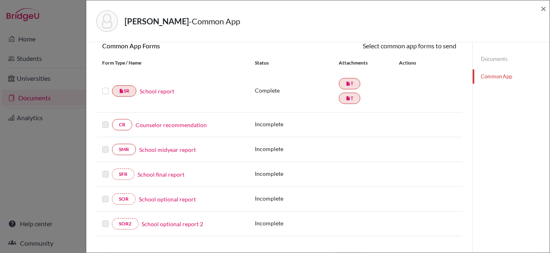
scroll to position [79, 0]
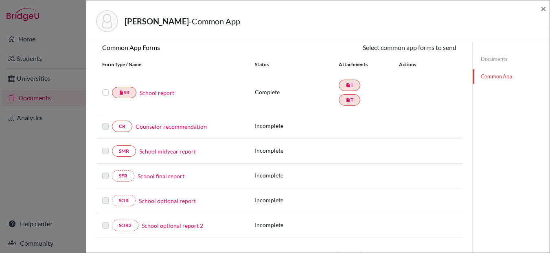
click at [163, 126] on link "Counselor recommendation" at bounding box center [170, 126] width 71 height 9
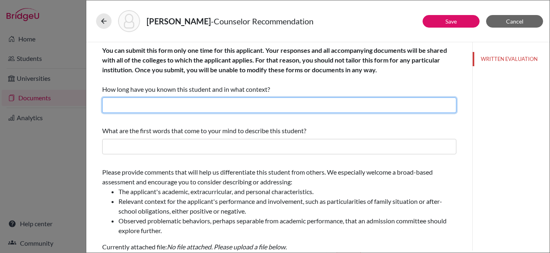
click at [173, 103] on input "text" at bounding box center [279, 105] width 354 height 15
type input "I have known her for over two years now as her college counselor"
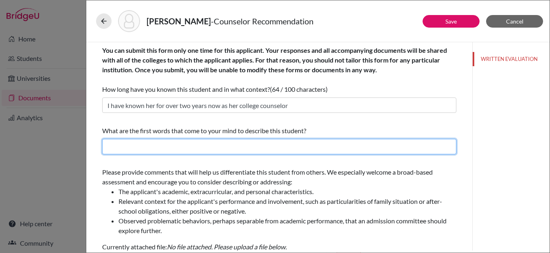
click at [153, 146] on input "text" at bounding box center [279, 146] width 354 height 15
type input "She is hardworking and detailed. She cares about others and strives for the com…"
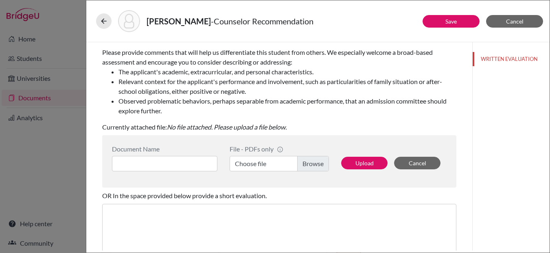
scroll to position [124, 0]
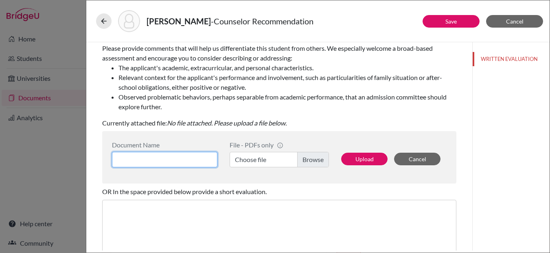
click at [170, 161] on input at bounding box center [164, 159] width 105 height 15
type input "Counselor LOR"
